Goal: Find specific page/section: Find specific page/section

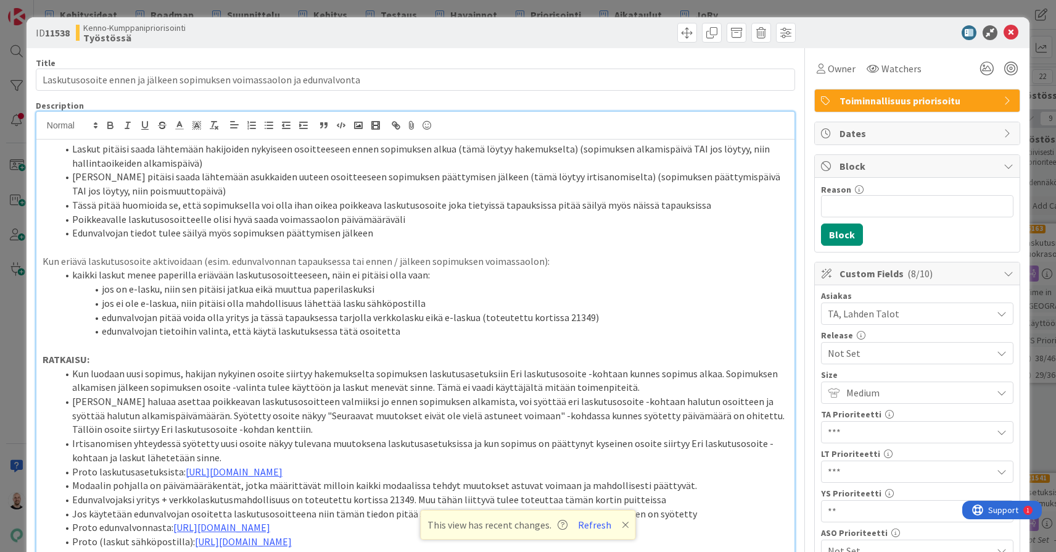
click at [790, 3] on div "ID 11538 Kenno-Kumppanipriorisointi Työstössä Title 71 / 128 Laskutusosoite enn…" at bounding box center [528, 276] width 1056 height 552
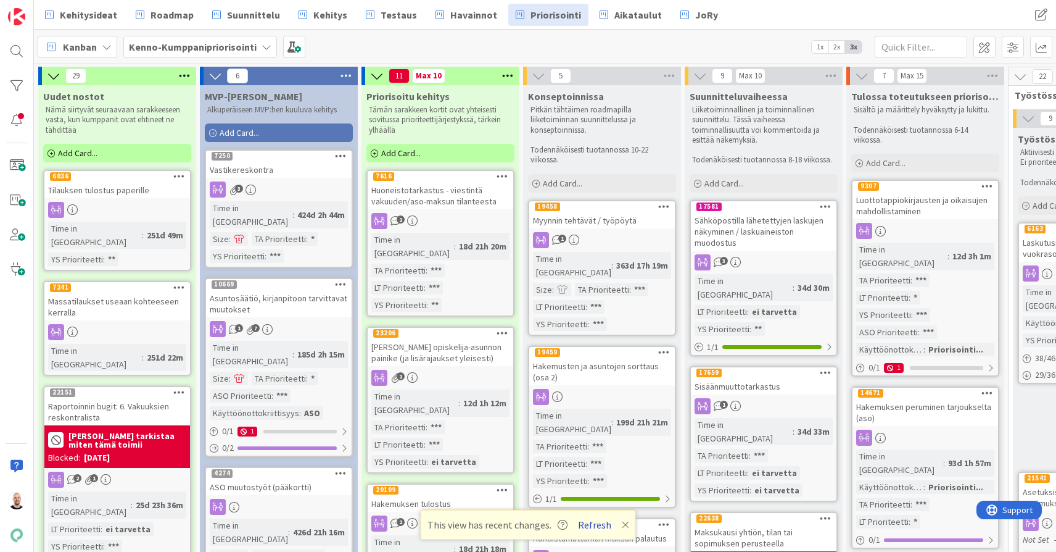
click at [588, 524] on button "Refresh" at bounding box center [595, 524] width 42 height 16
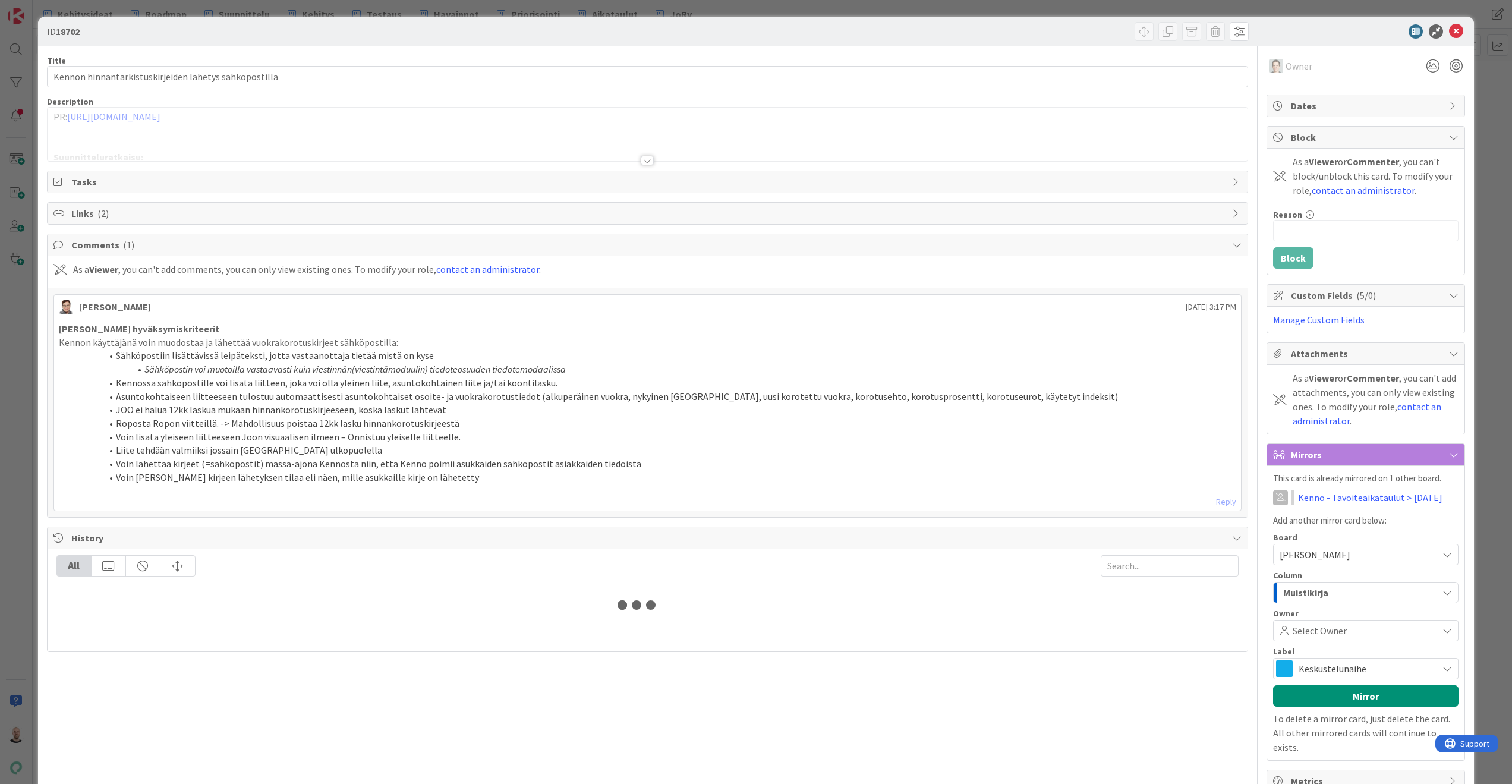
type input "19335"
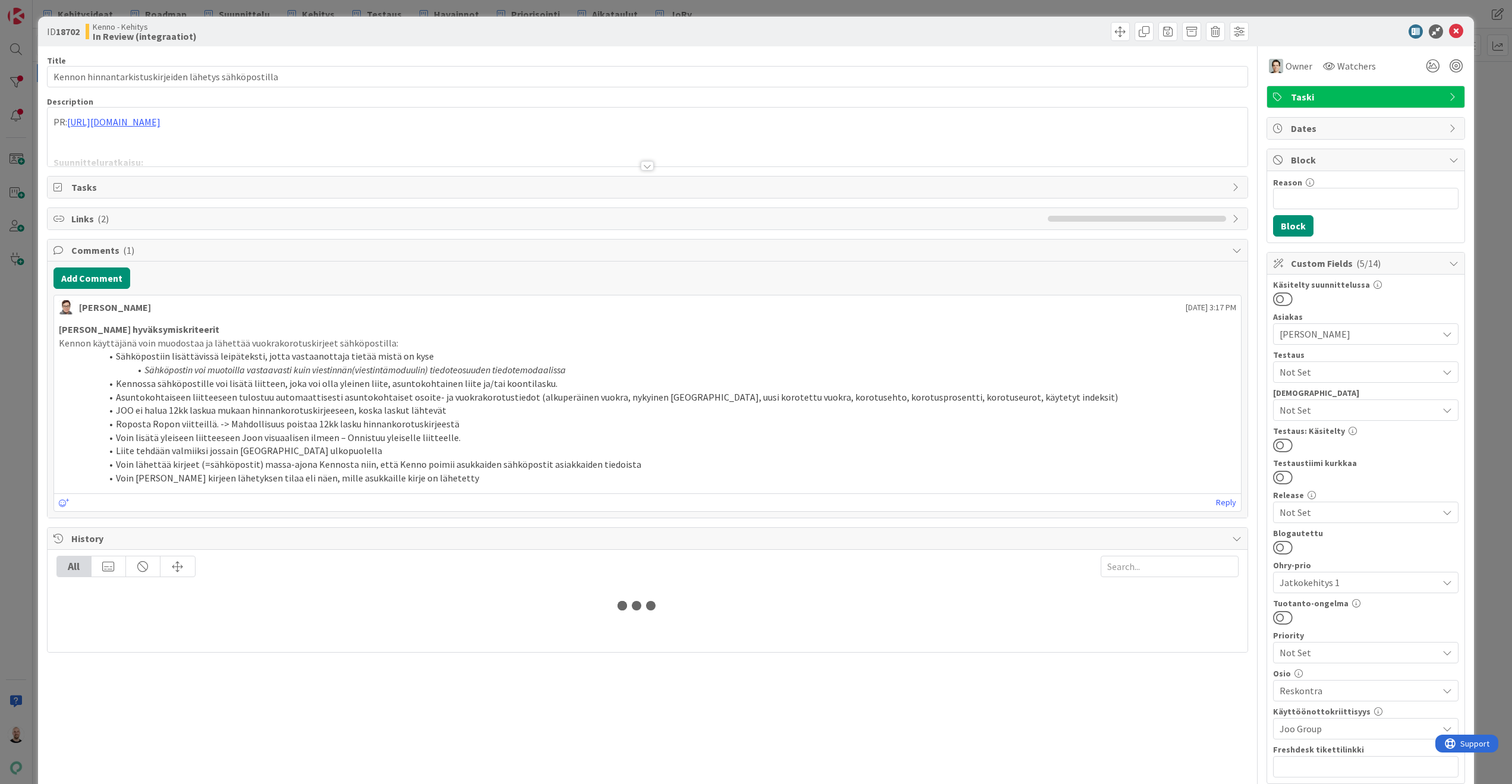
click at [650, 168] on div at bounding box center [648, 166] width 13 height 10
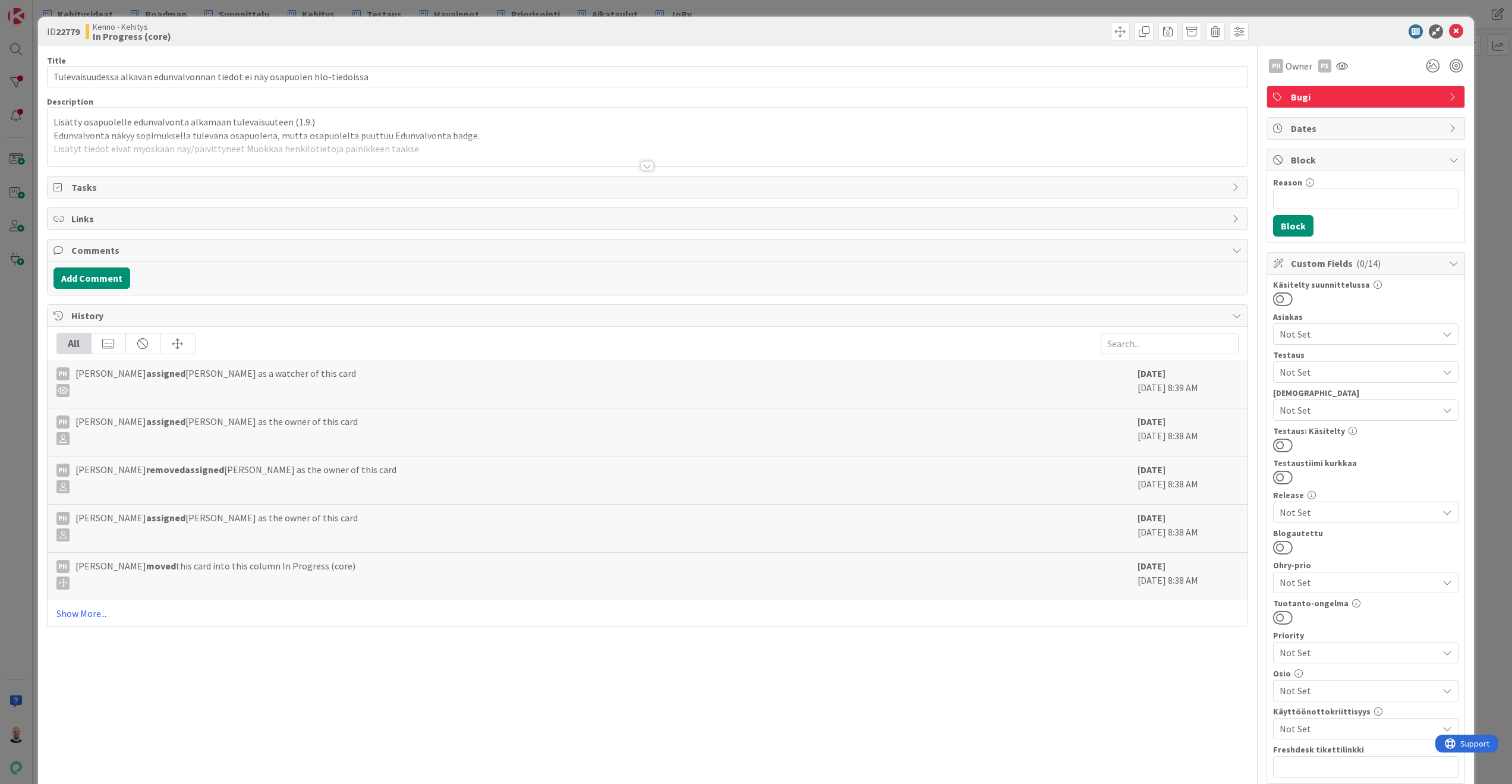
type input "19335"
click at [643, 164] on div at bounding box center [648, 166] width 13 height 10
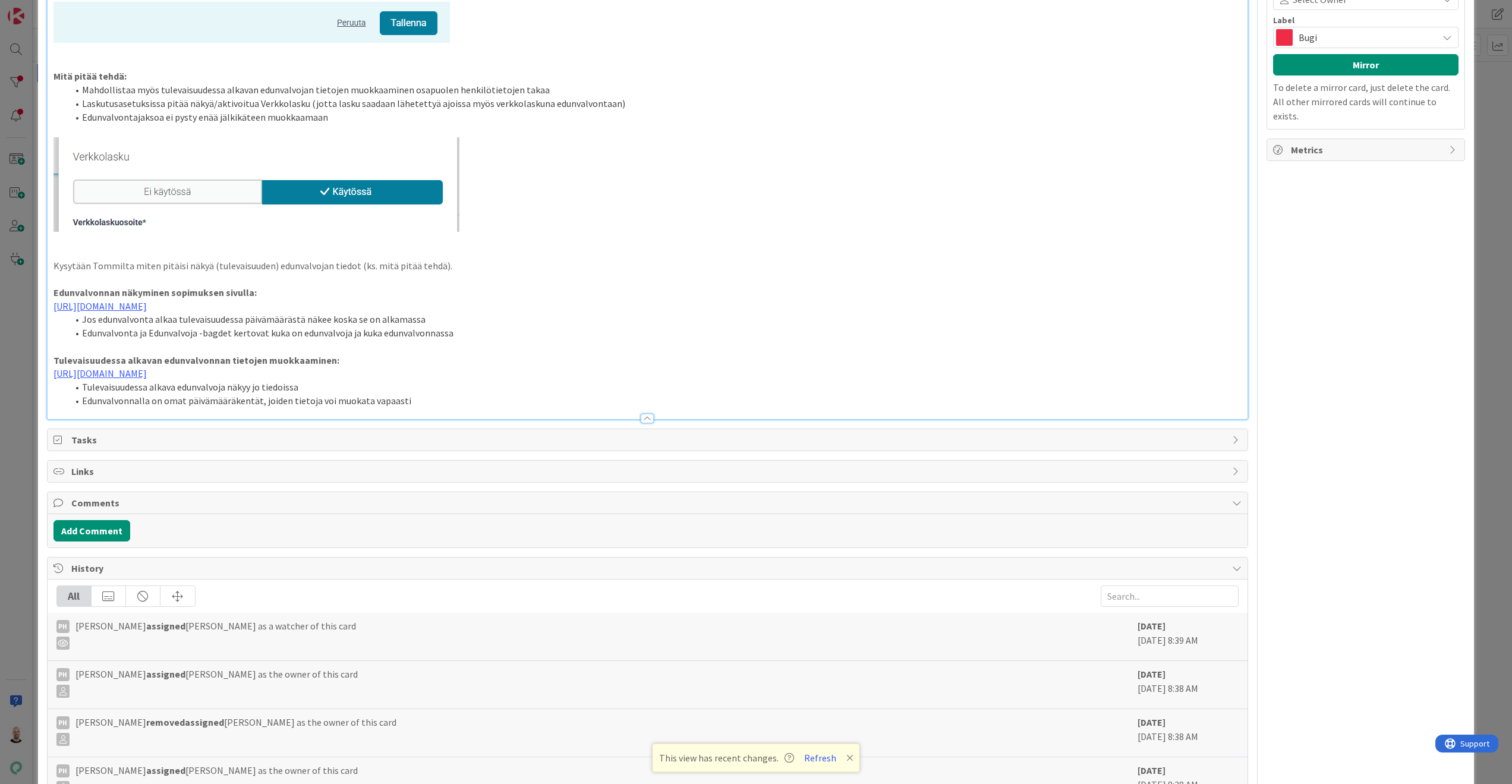
scroll to position [1417, 0]
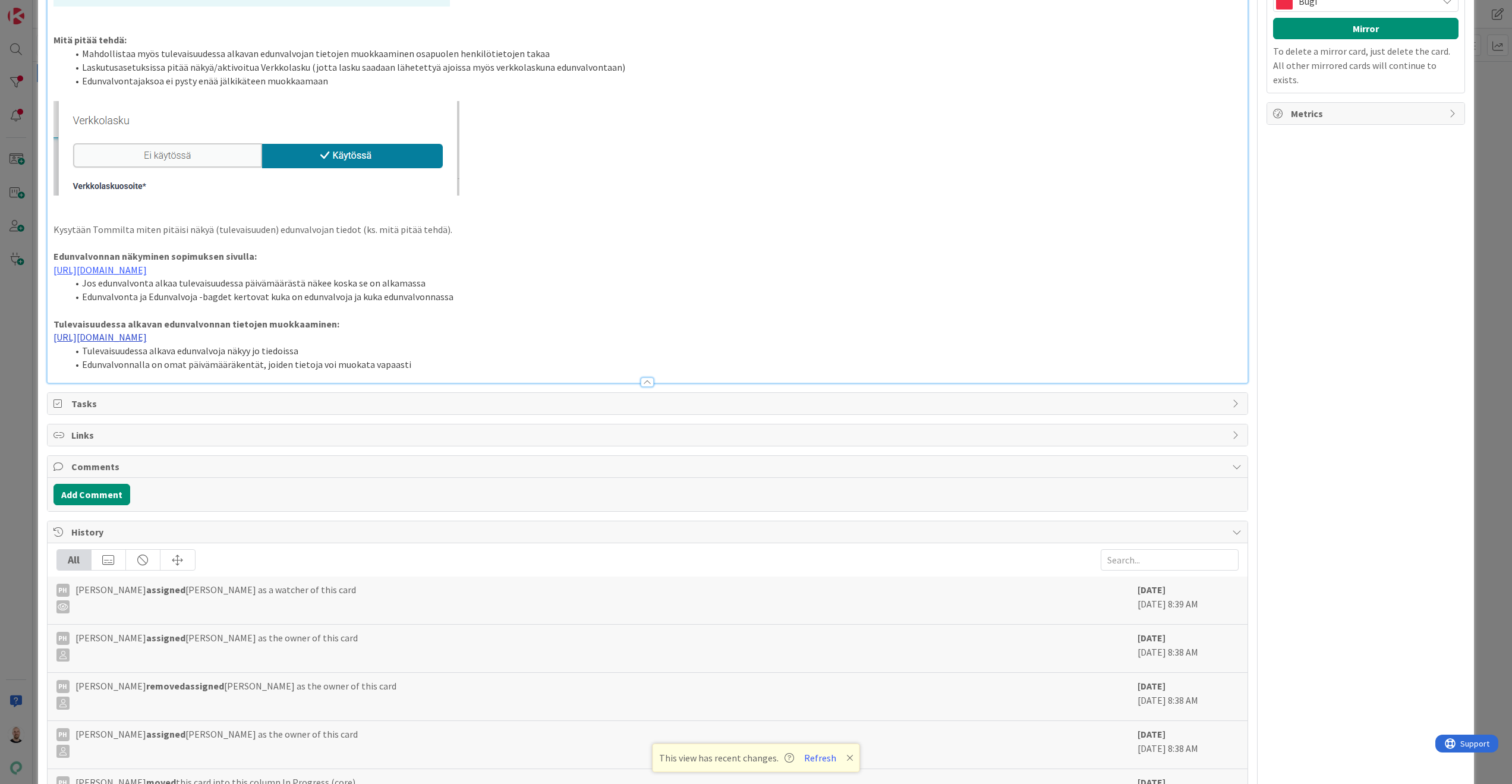
click at [146, 331] on link "https://www.figma.com/proto/0IJ8fGlasErUUd7odgirDN/Sopimushallinta?page-id=0%3A…" at bounding box center [100, 337] width 93 height 12
click at [530, 349] on link "https://www.figma.com/proto/0IJ8fGlasErUUd7odgirDN/Sopimushallinta?content-scal…" at bounding box center [520, 350] width 82 height 15
click at [1185, 101] on p at bounding box center [649, 148] width 1189 height 94
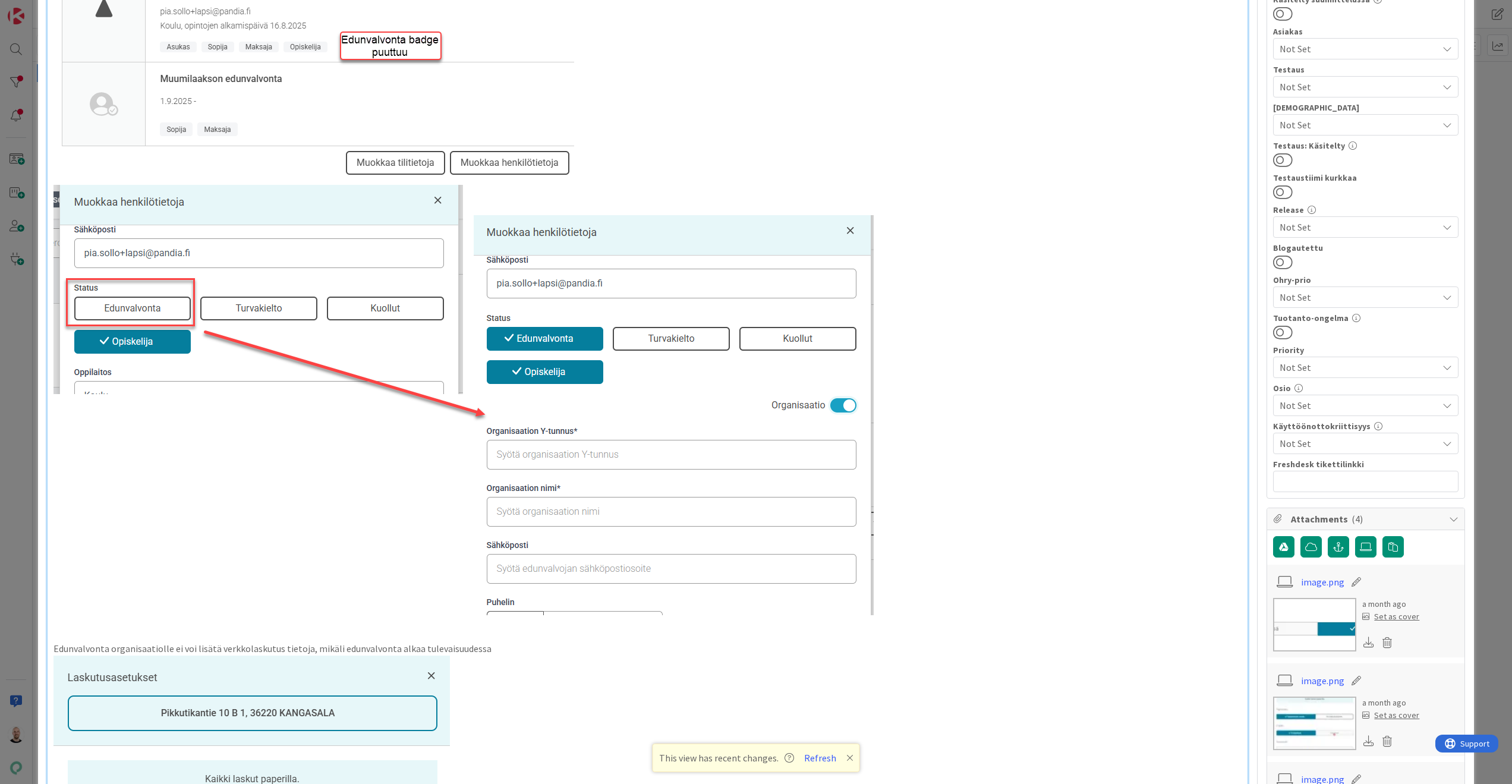
scroll to position [0, 0]
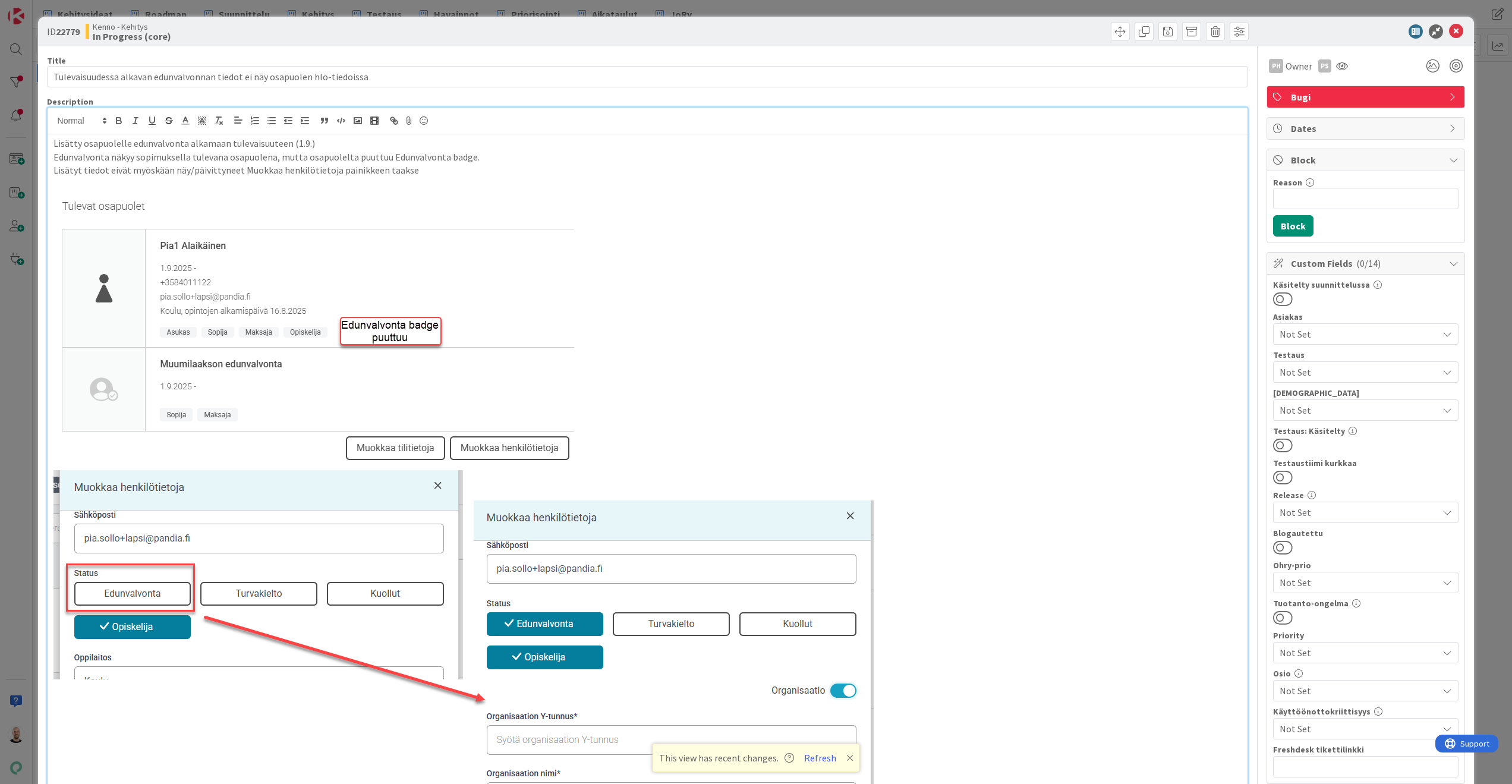
click at [1169, 3] on div "ID 22779 Kenno - Kehitys In Progress (core) Title 75 / 128 Tulevaisuudessa alka…" at bounding box center [756, 392] width 1512 height 784
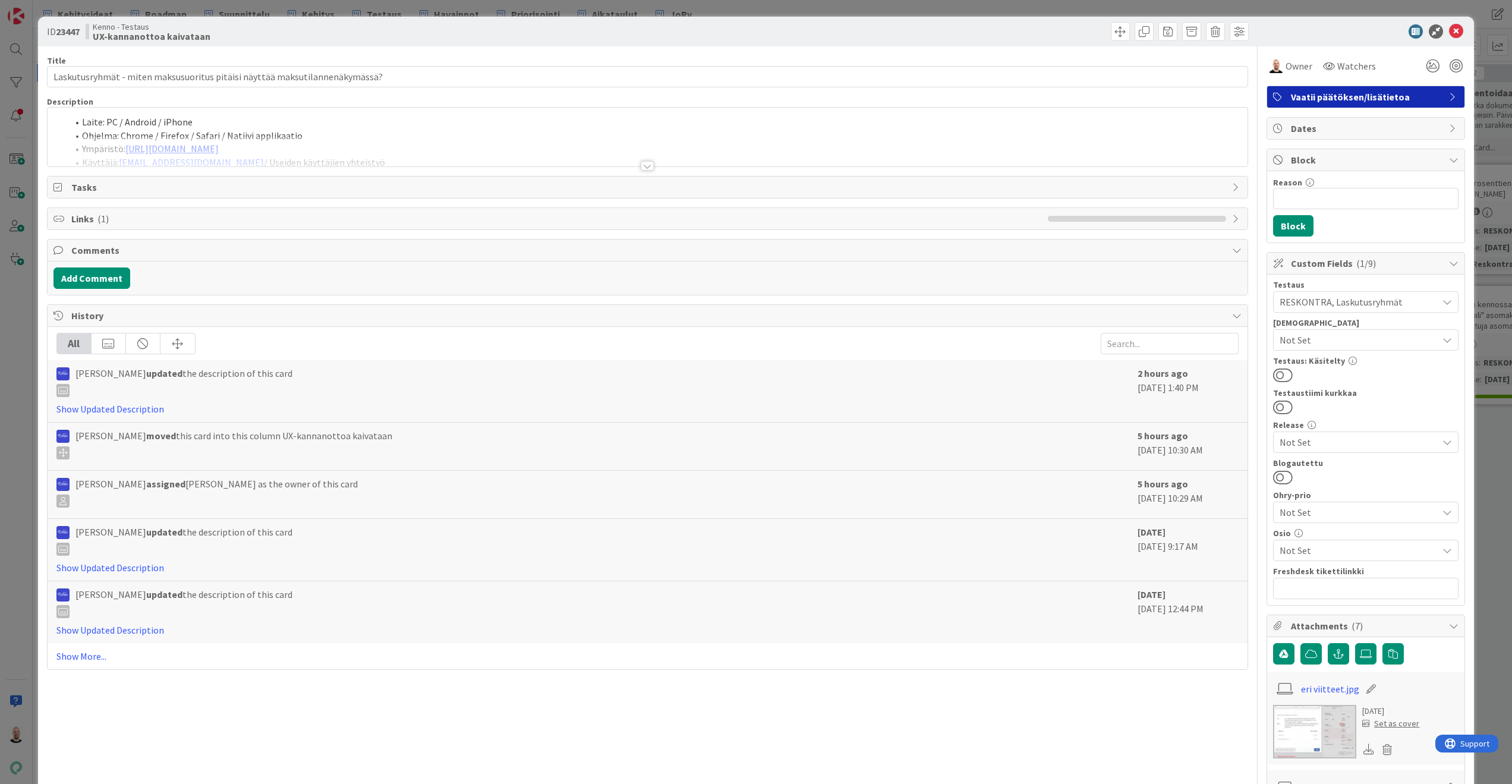
click at [647, 163] on div at bounding box center [648, 166] width 13 height 10
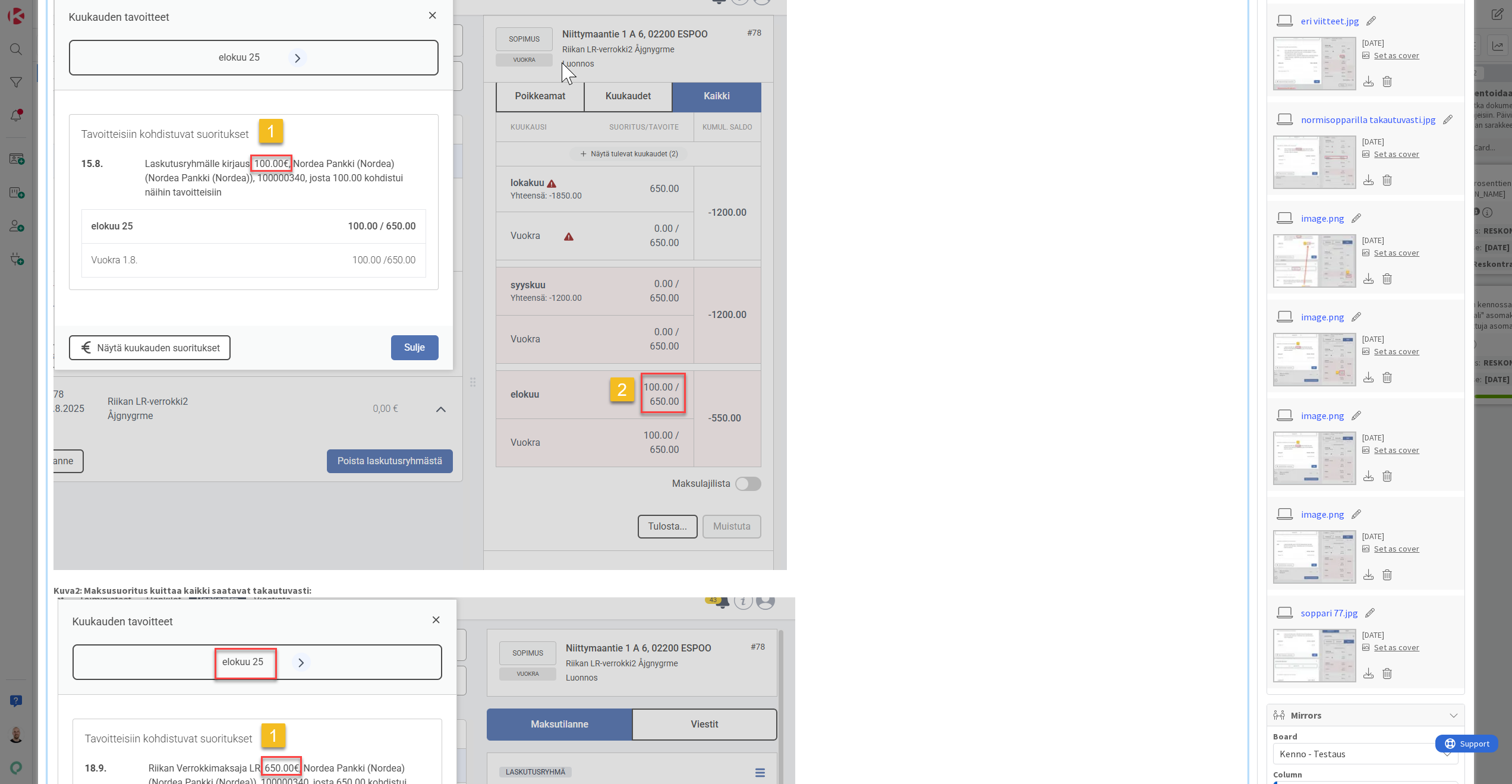
scroll to position [668, 0]
